Goal: Check status

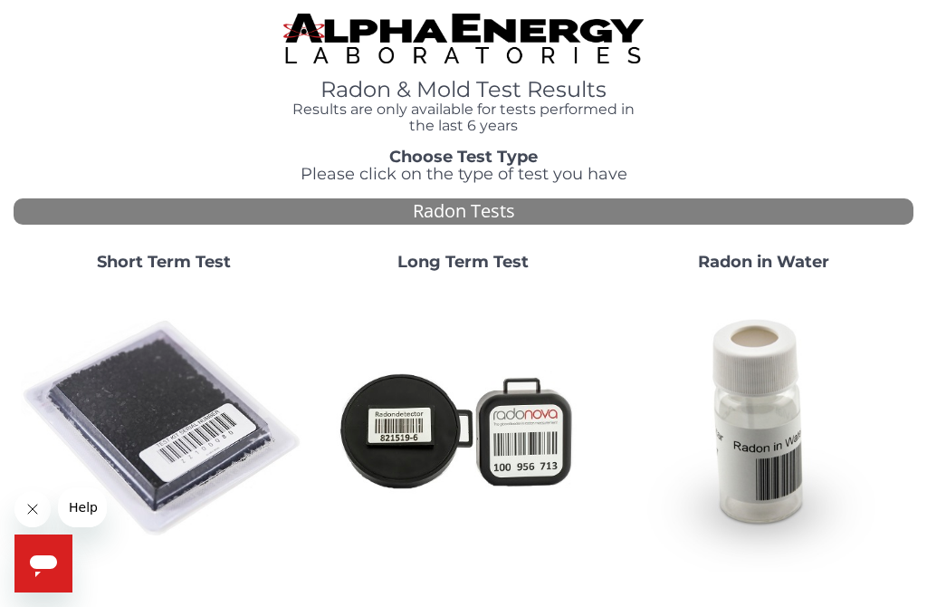
click at [152, 398] on img at bounding box center [163, 428] width 285 height 285
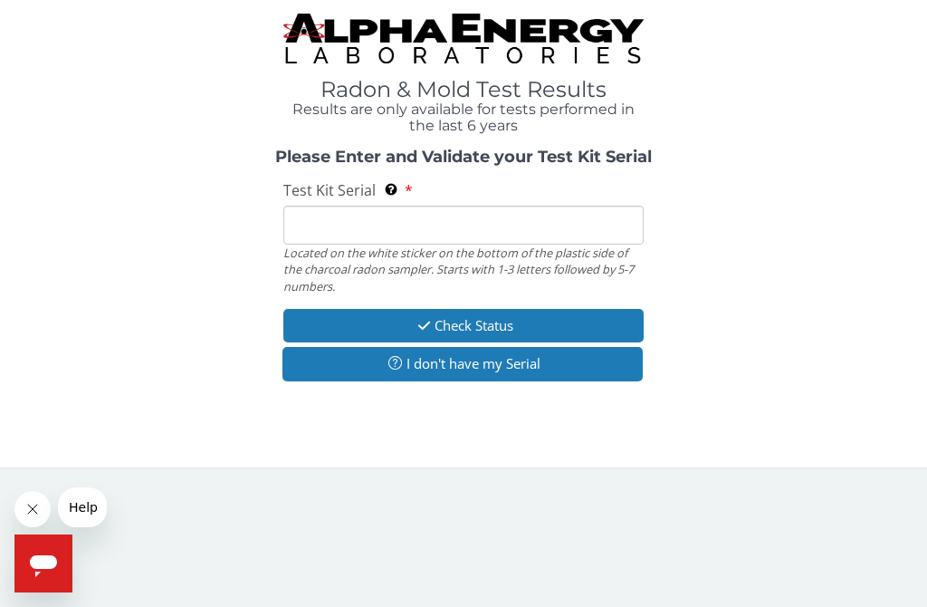
click at [508, 368] on button "I don't have my Serial" at bounding box center [463, 364] width 360 height 34
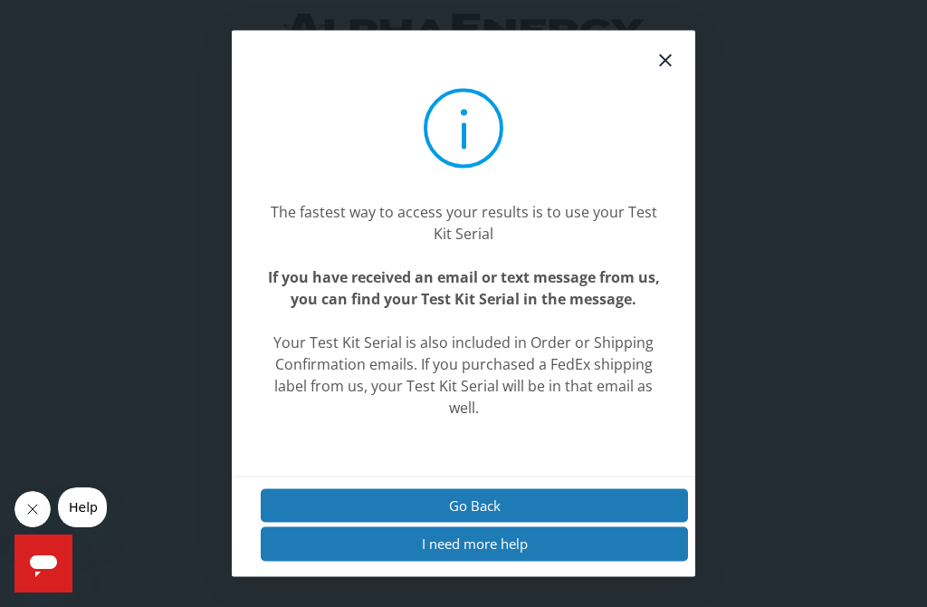
click at [663, 72] on icon at bounding box center [666, 61] width 22 height 22
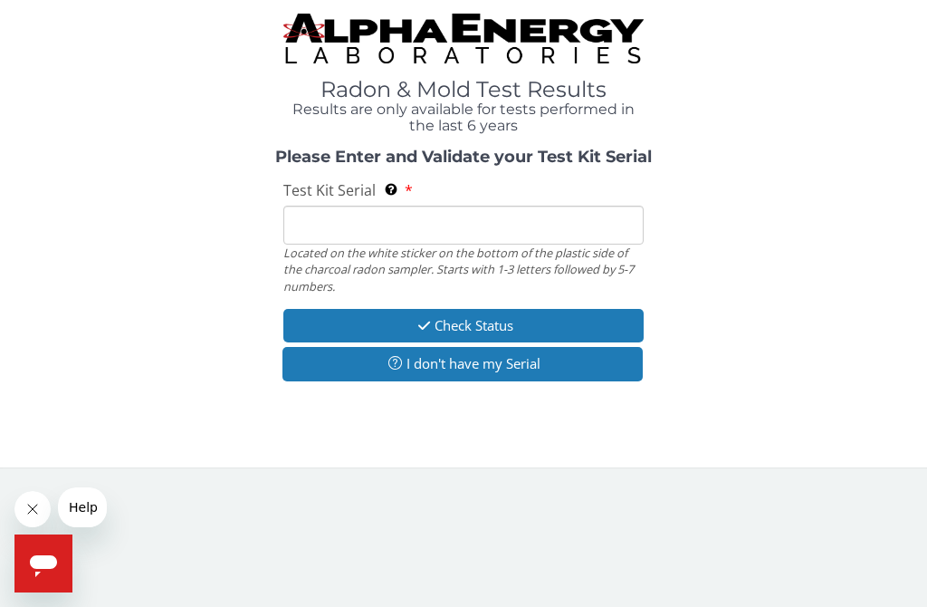
click at [438, 232] on input "Test Kit Serial Located on the white sticker on the bottom of the plastic side …" at bounding box center [463, 225] width 360 height 39
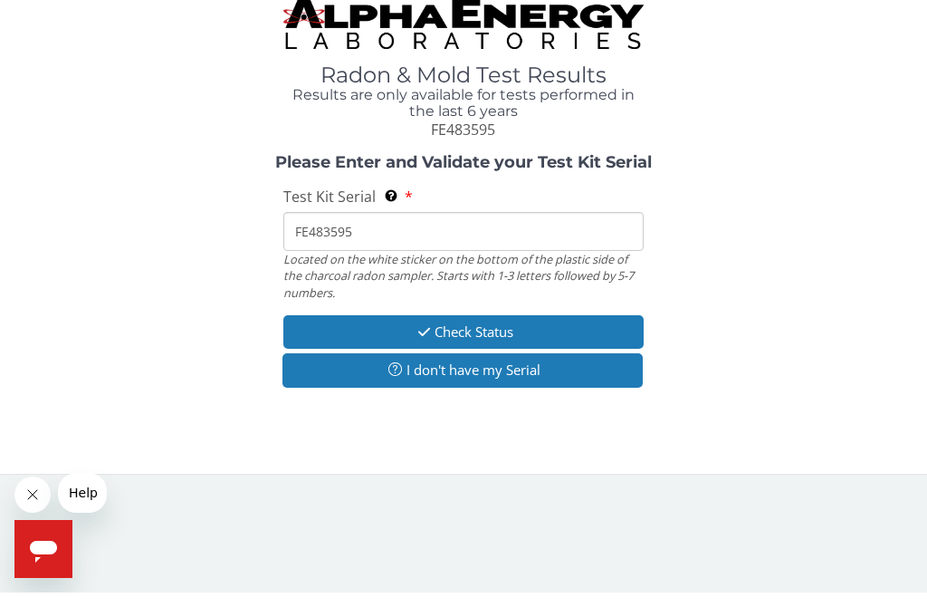
type input "FE483595"
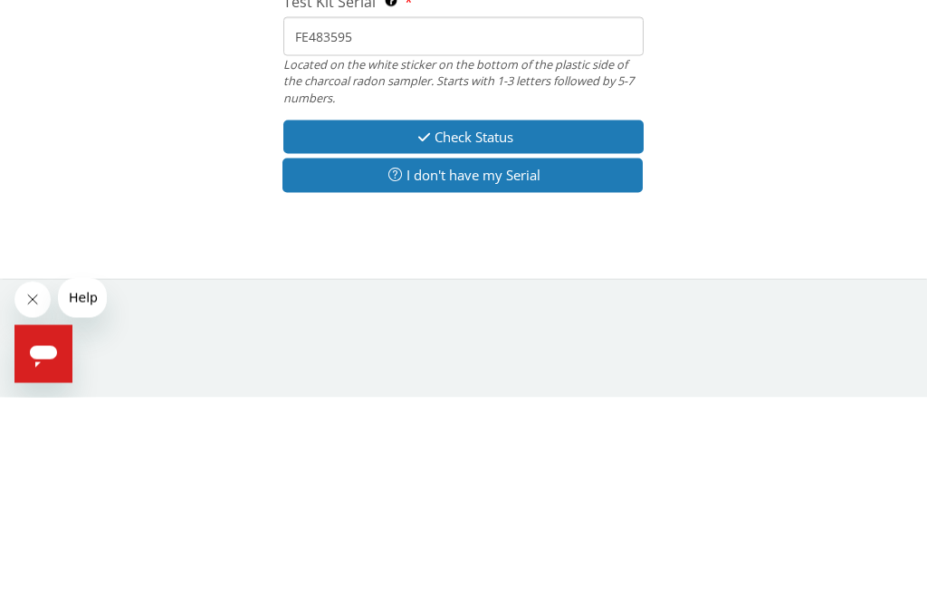
click at [508, 330] on button "Check Status" at bounding box center [463, 347] width 360 height 34
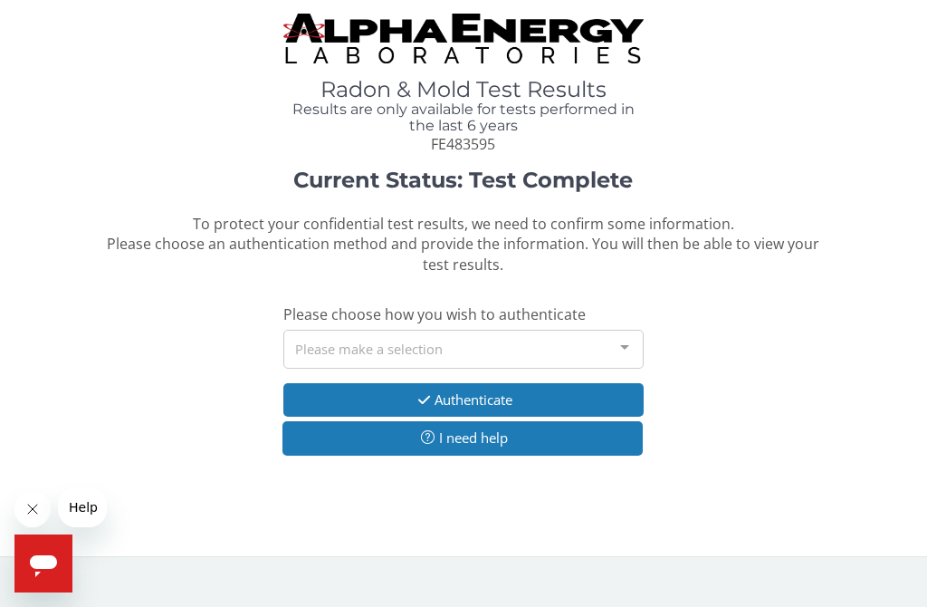
click at [498, 341] on div "Please make a selection" at bounding box center [463, 349] width 360 height 39
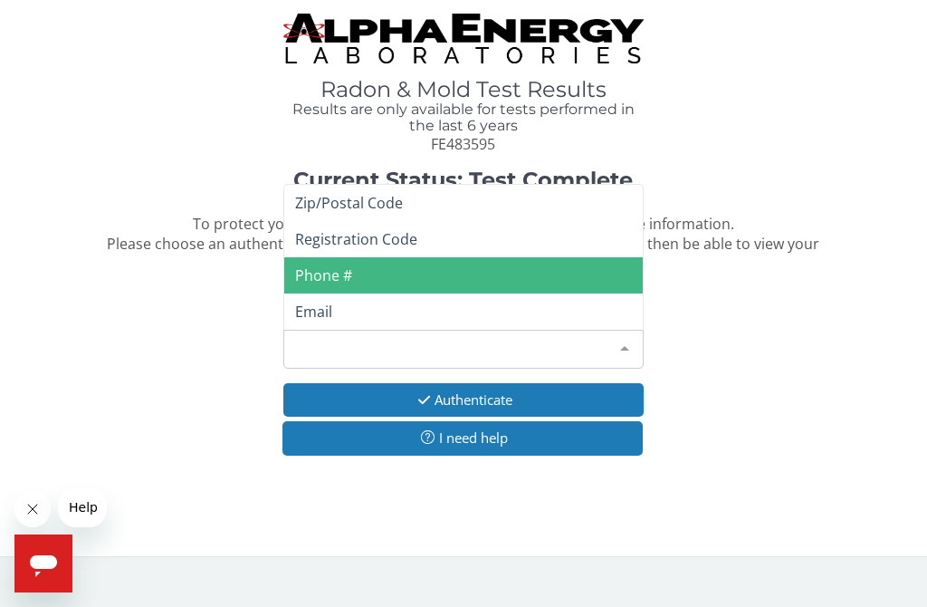
click at [340, 274] on span "Phone #" at bounding box center [323, 275] width 57 height 20
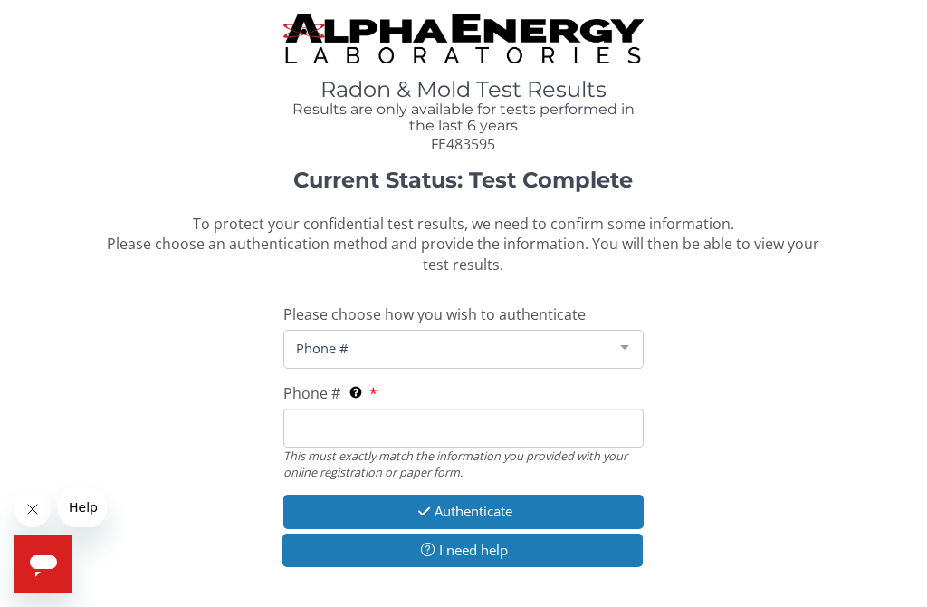
click at [422, 416] on input "Phone # This must exactly match the information you provided with your online r…" at bounding box center [463, 427] width 360 height 39
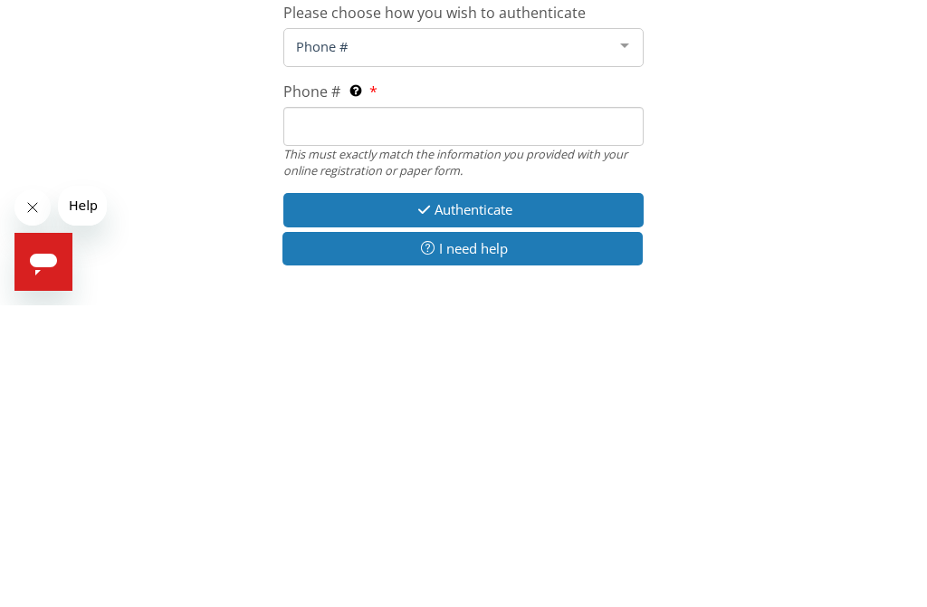
type input "[PHONE_NUMBER]"
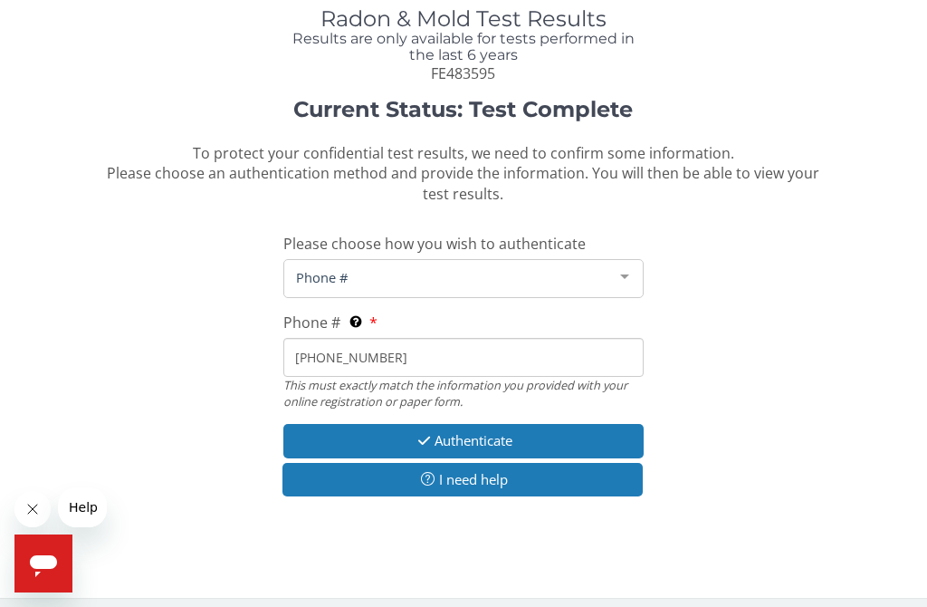
click at [490, 435] on button "Authenticate" at bounding box center [463, 441] width 360 height 34
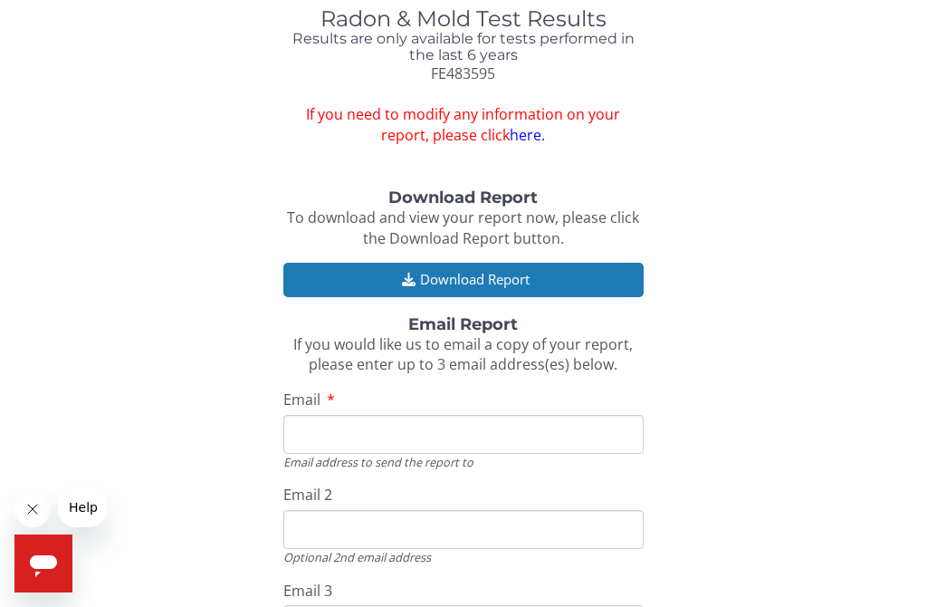
click at [526, 271] on button "Download Report" at bounding box center [463, 280] width 360 height 34
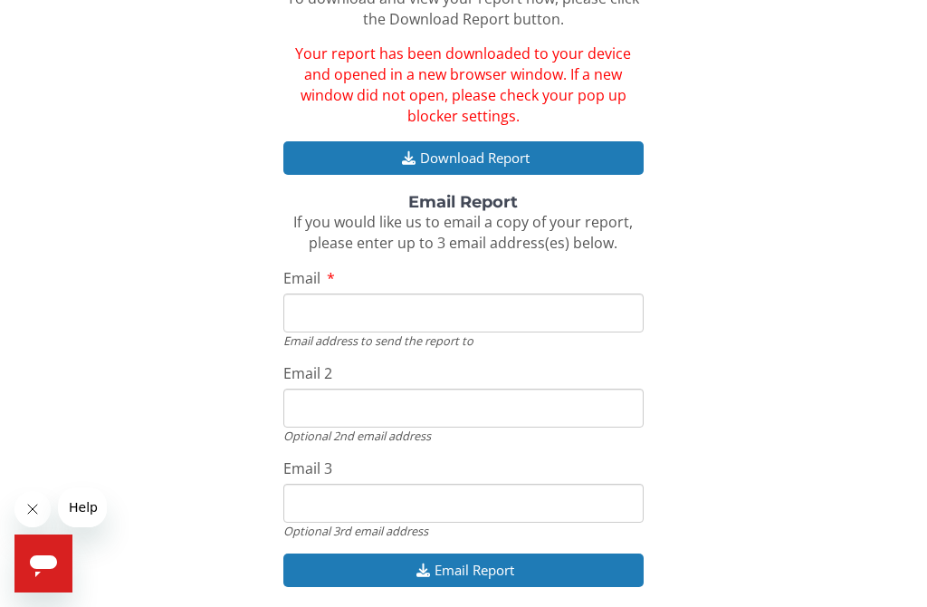
scroll to position [288, 0]
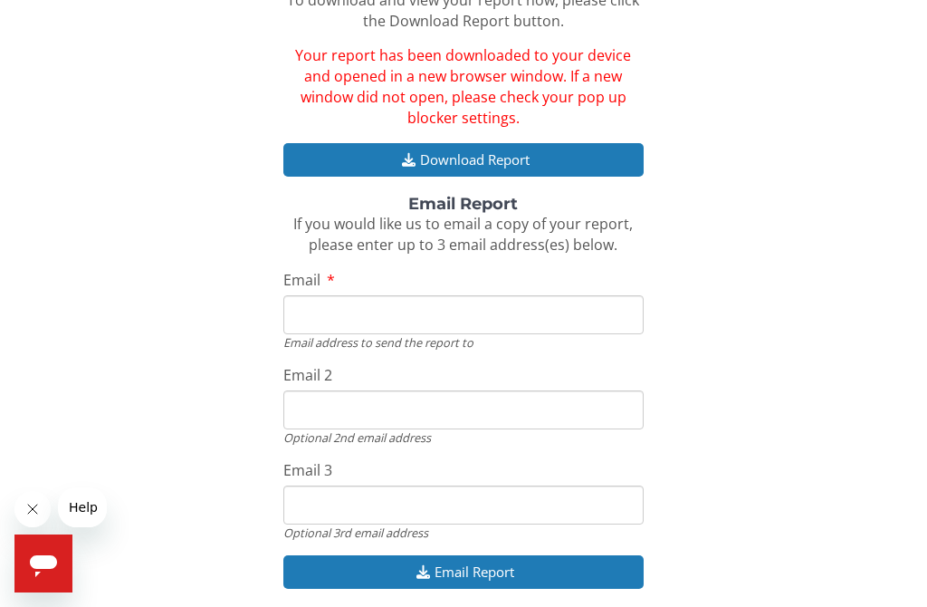
click at [465, 305] on input "Email" at bounding box center [463, 314] width 360 height 39
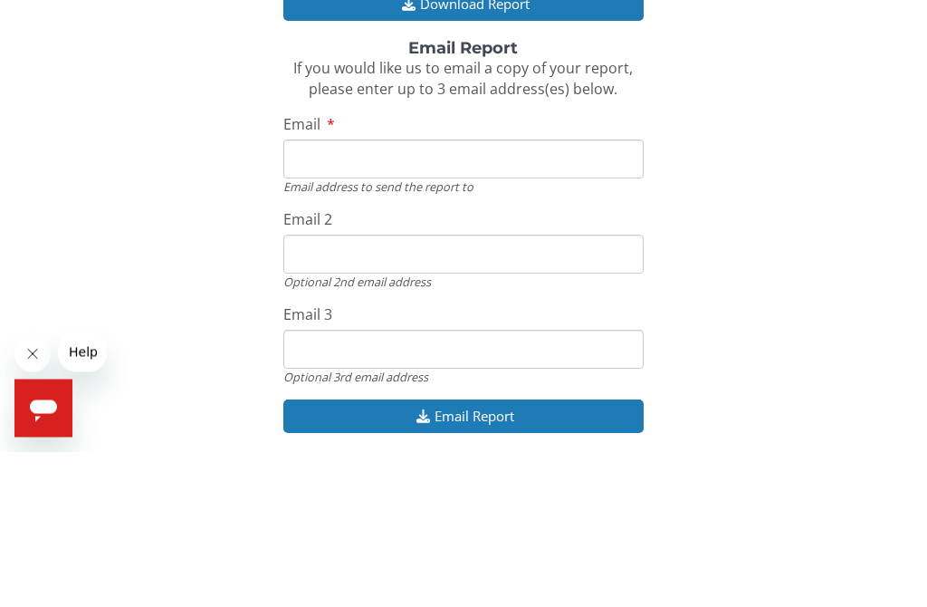
type input "[EMAIL_ADDRESS][DOMAIN_NAME]"
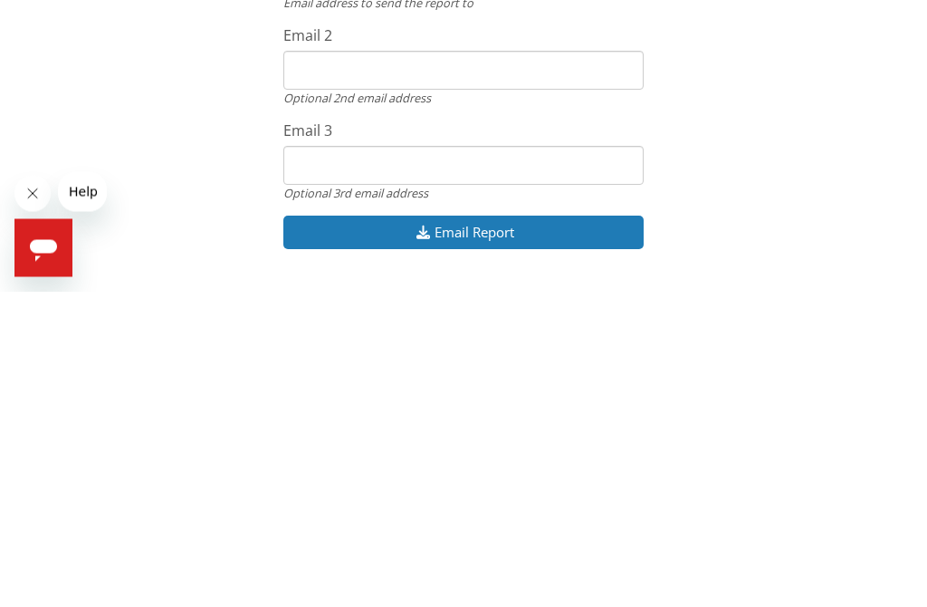
click at [532, 532] on button "Email Report" at bounding box center [463, 549] width 360 height 34
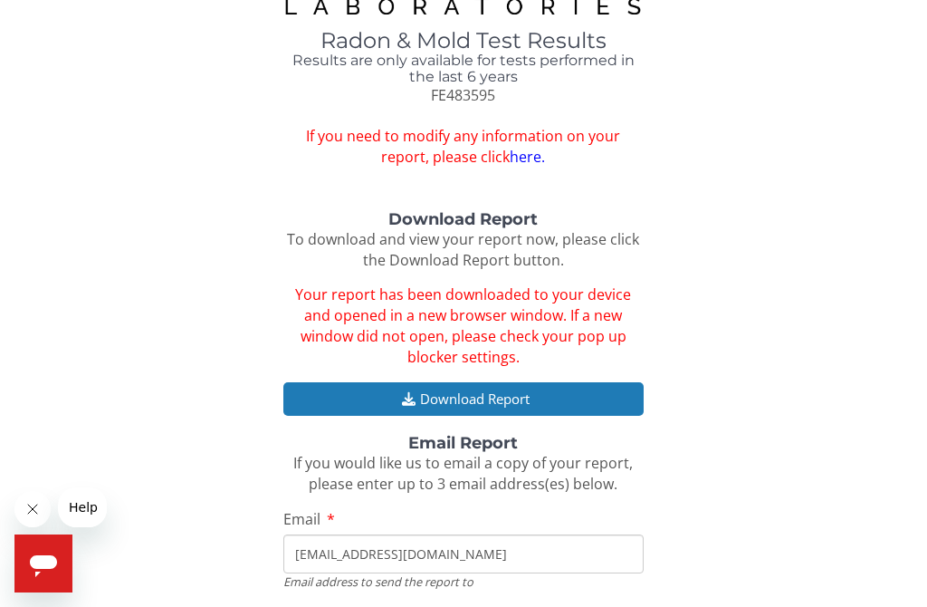
scroll to position [48, 0]
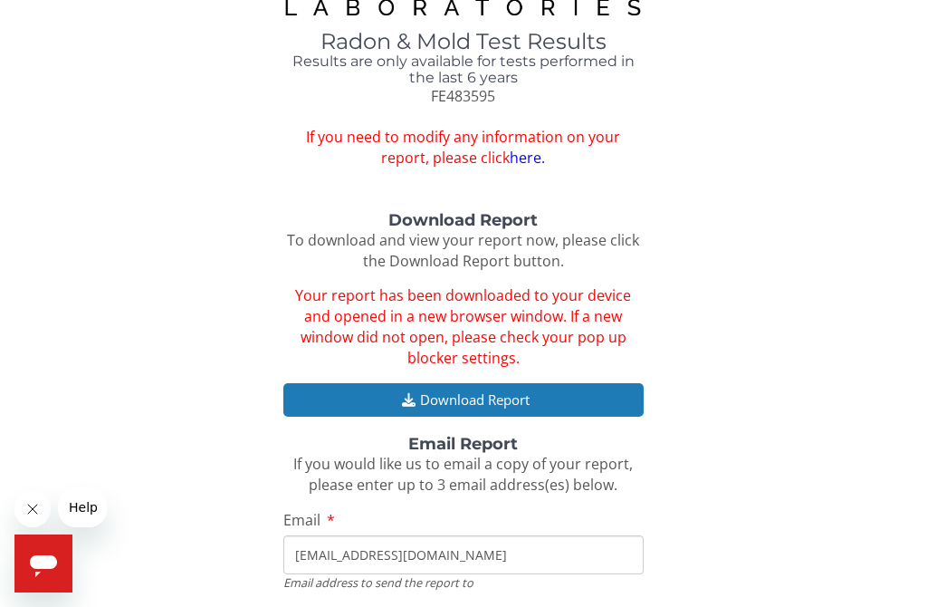
click at [497, 386] on button "Download Report" at bounding box center [463, 400] width 360 height 34
